Goal: Ask a question

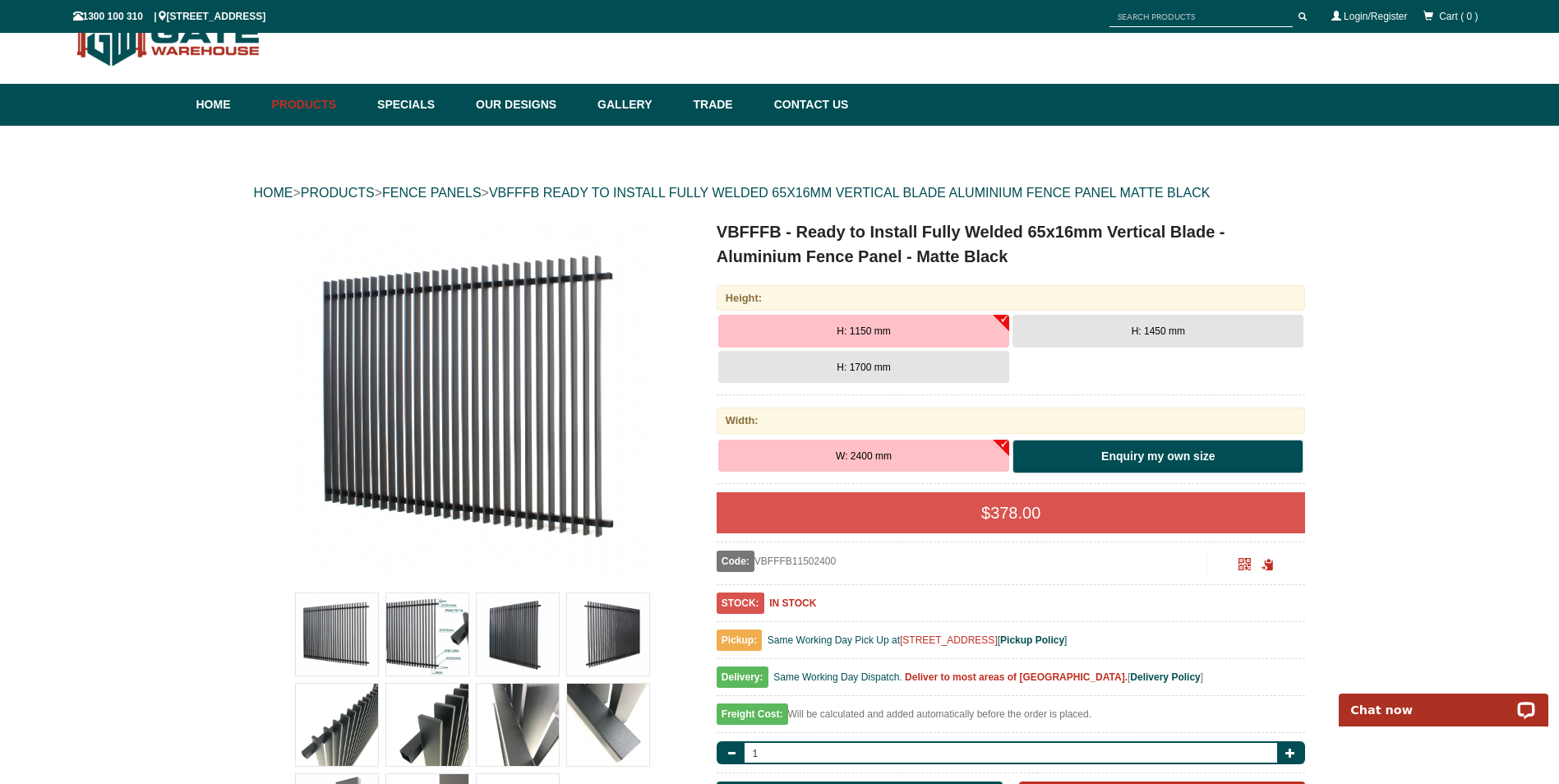
click at [1086, 456] on link "Enquiry my own size" at bounding box center [1158, 456] width 291 height 34
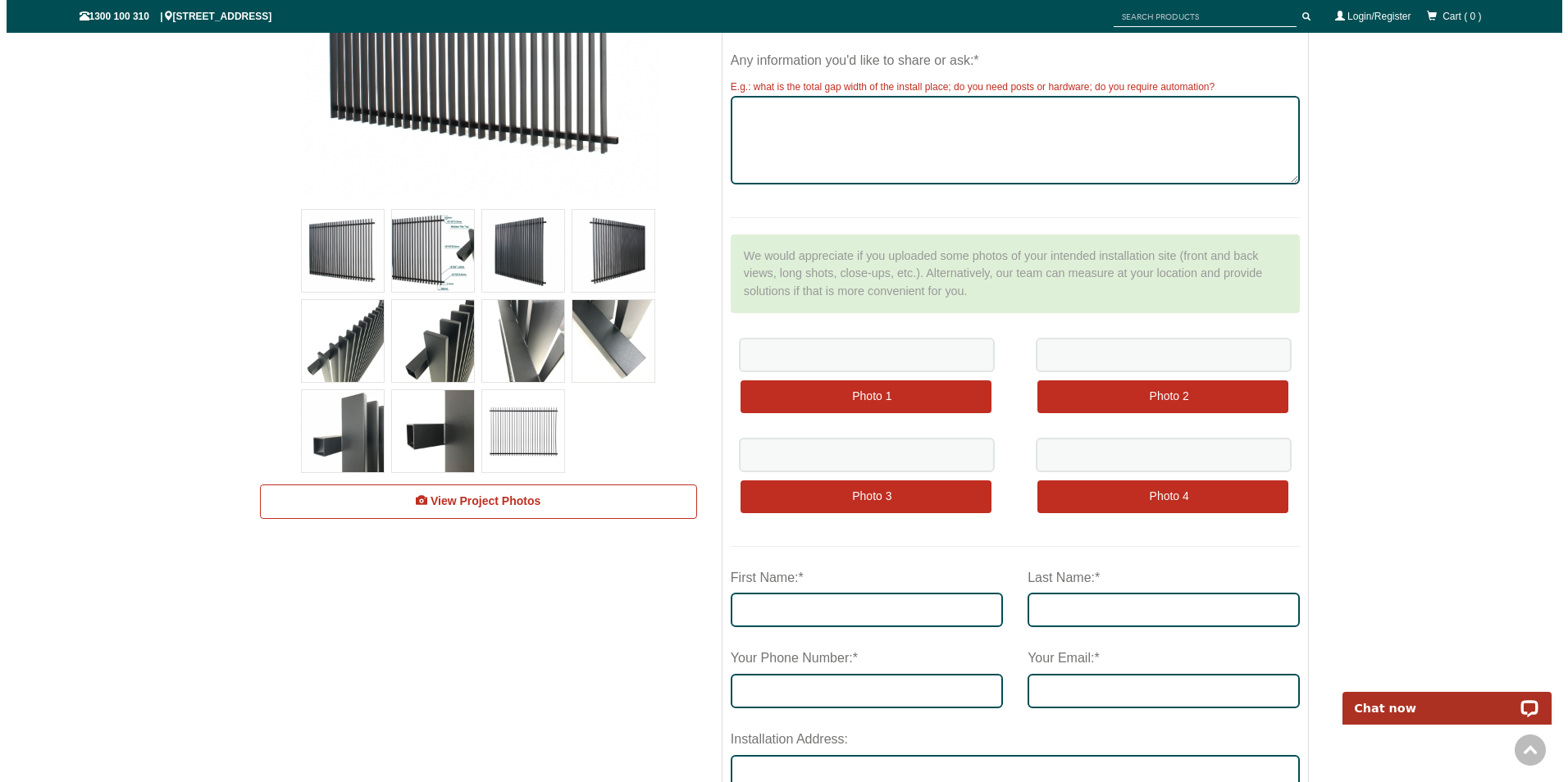
scroll to position [451, 0]
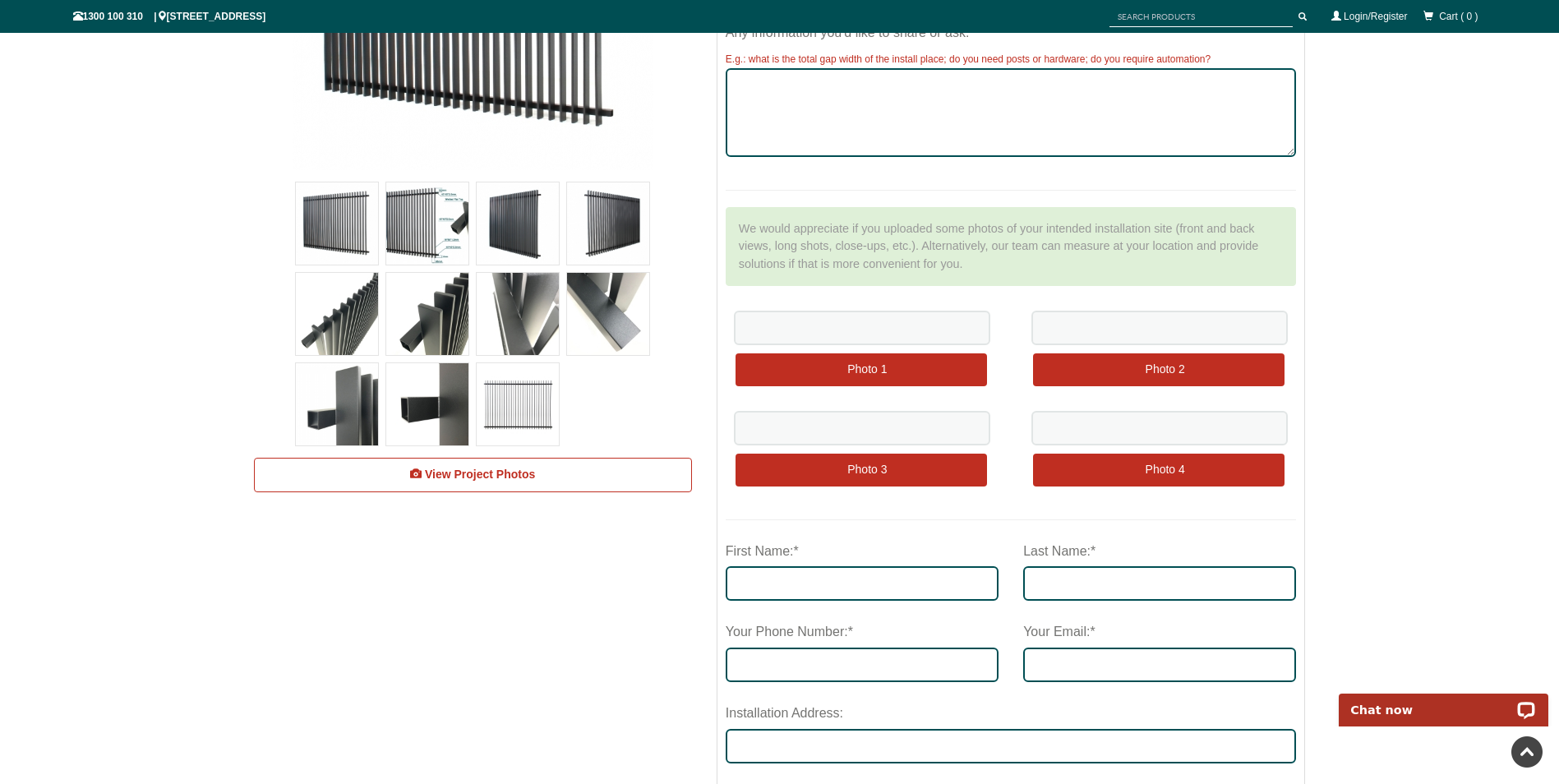
click at [427, 242] on img at bounding box center [428, 224] width 82 height 82
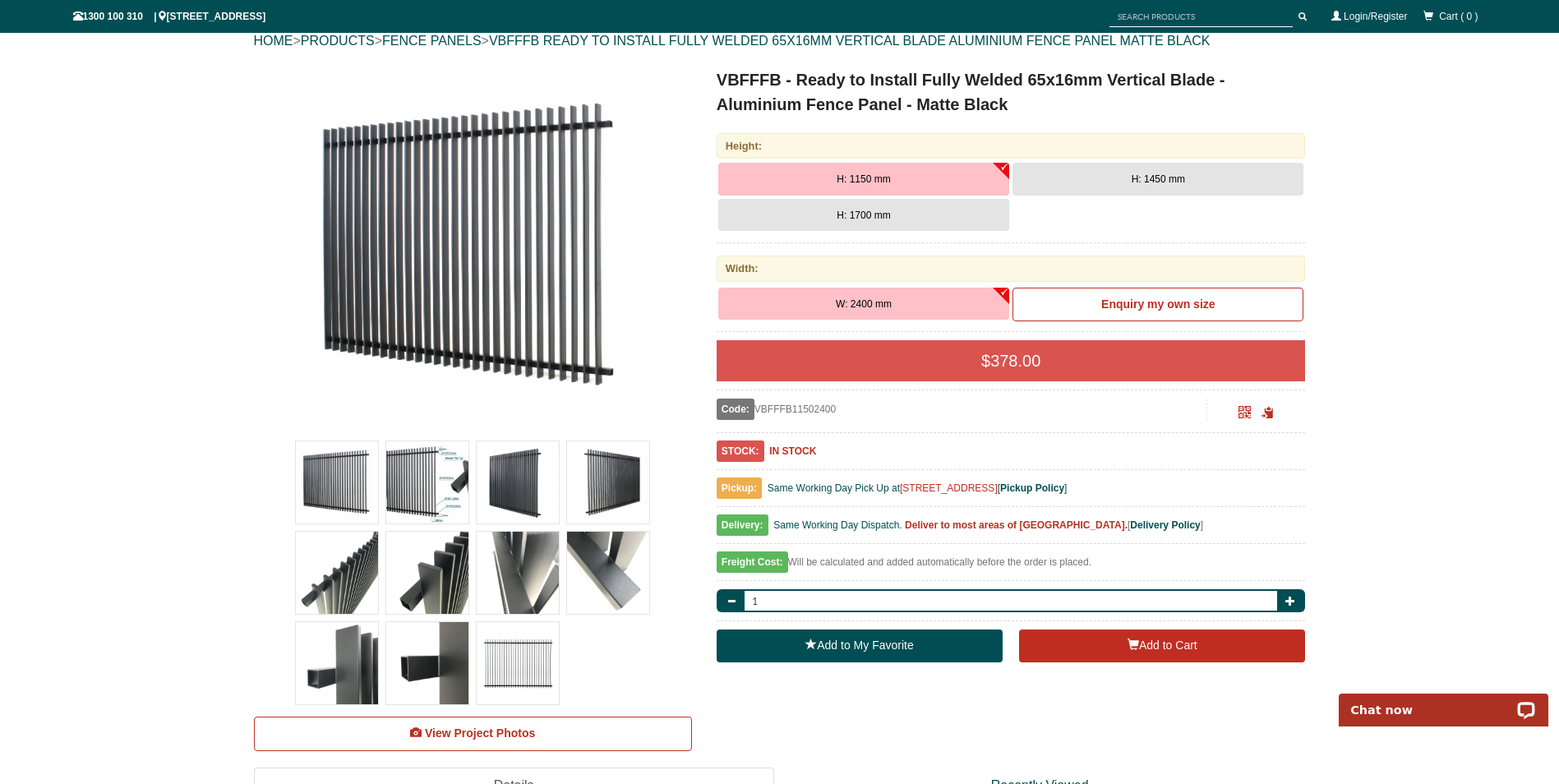
scroll to position [206, 0]
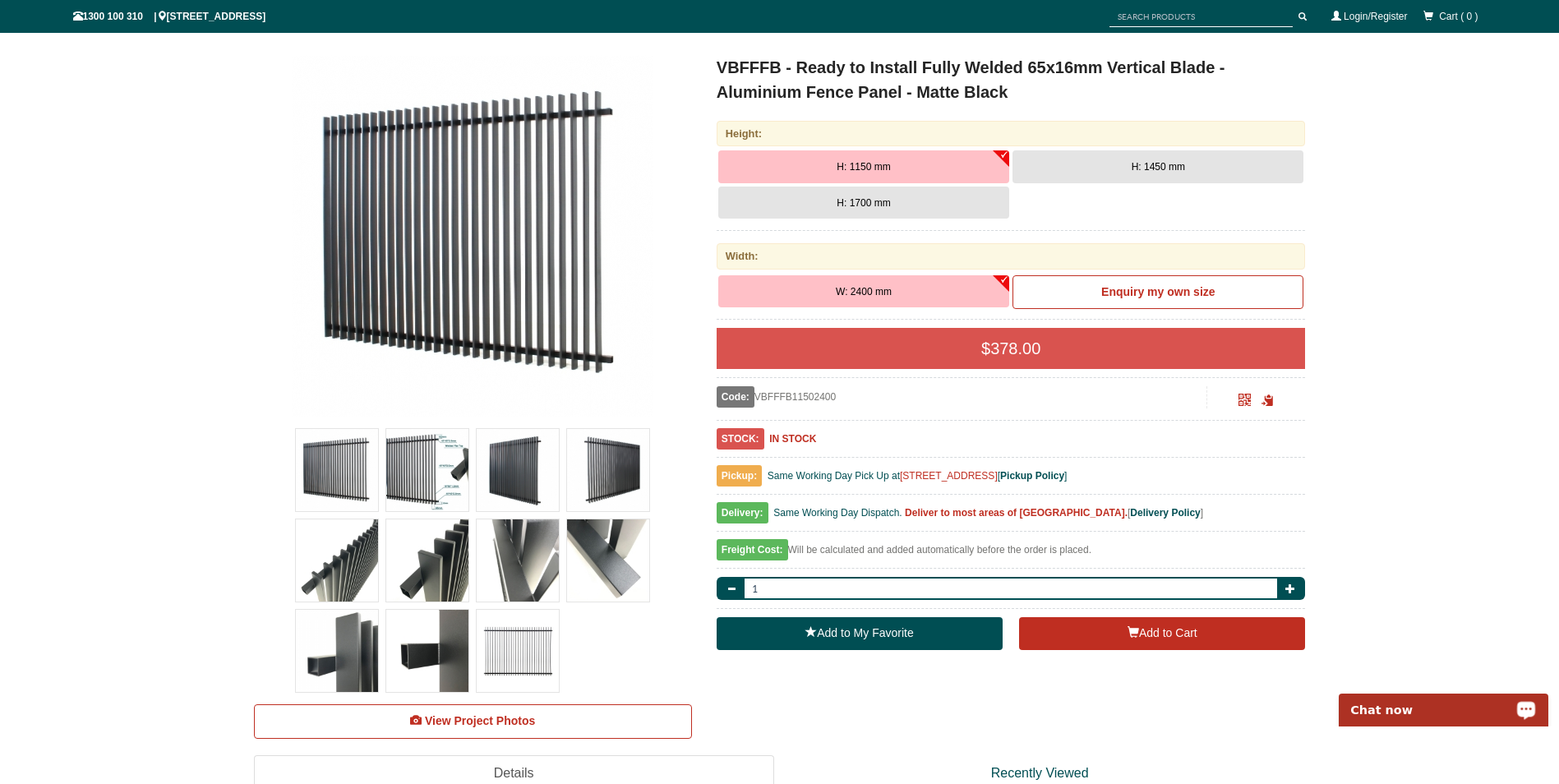
click at [1434, 712] on p "Chat now" at bounding box center [1433, 710] width 163 height 13
